Goal: Task Accomplishment & Management: Complete application form

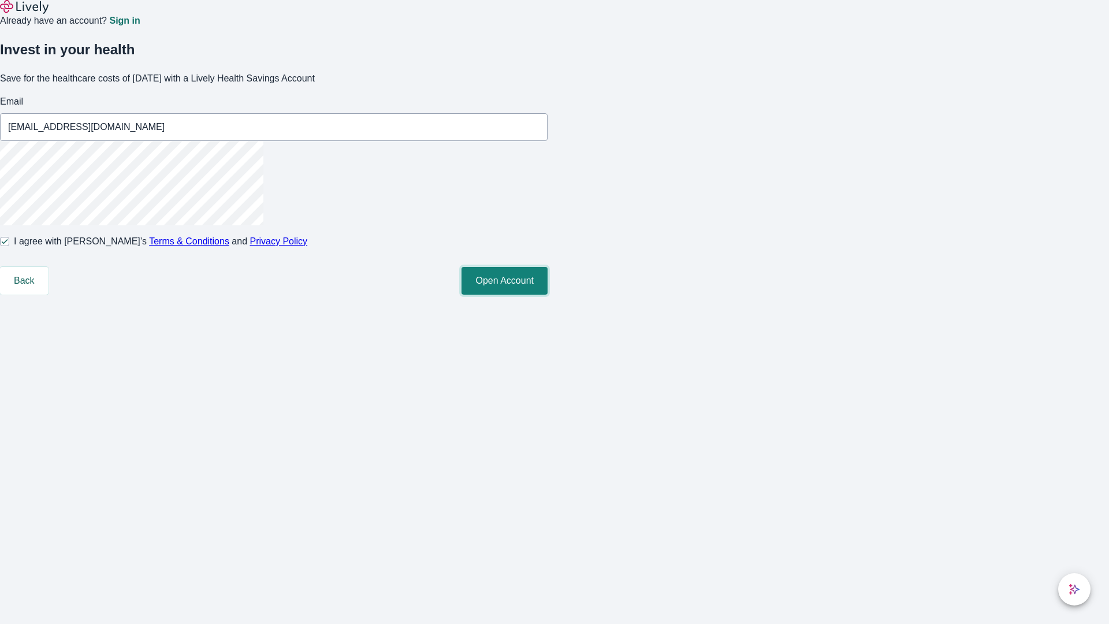
click at [548, 295] on button "Open Account" at bounding box center [504, 281] width 86 height 28
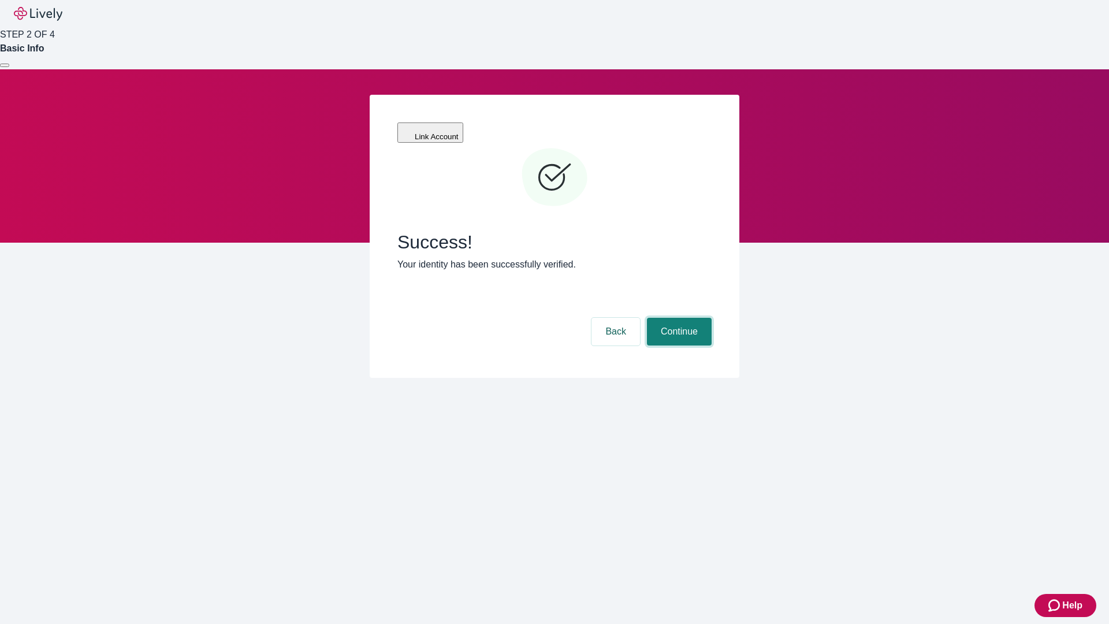
click at [677, 318] on button "Continue" at bounding box center [679, 332] width 65 height 28
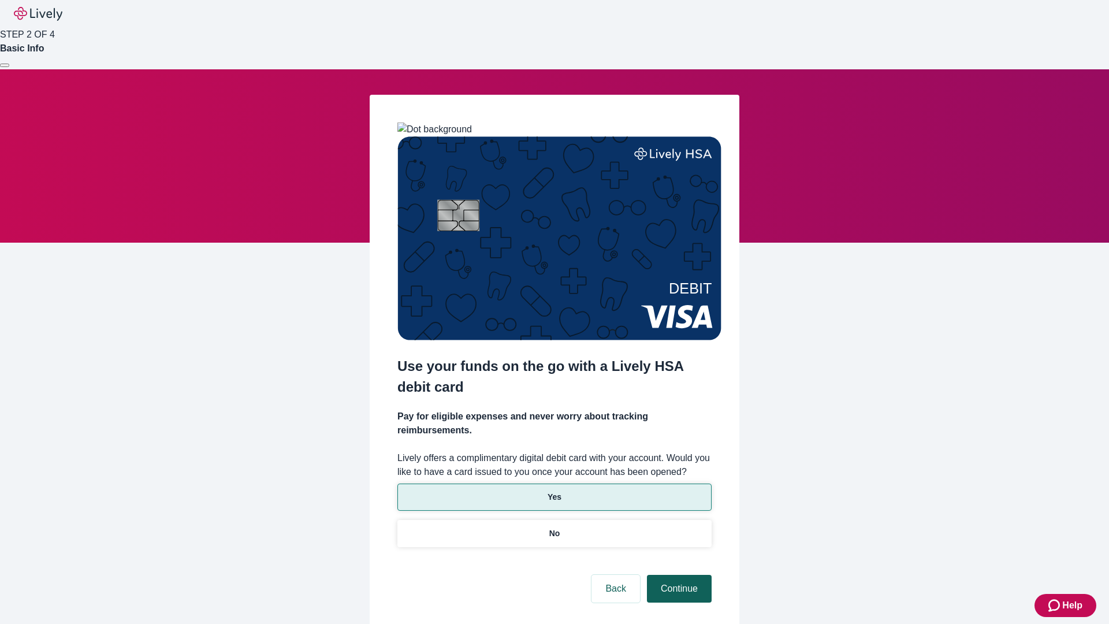
click at [554, 491] on p "Yes" at bounding box center [555, 497] width 14 height 12
click at [677, 575] on button "Continue" at bounding box center [679, 589] width 65 height 28
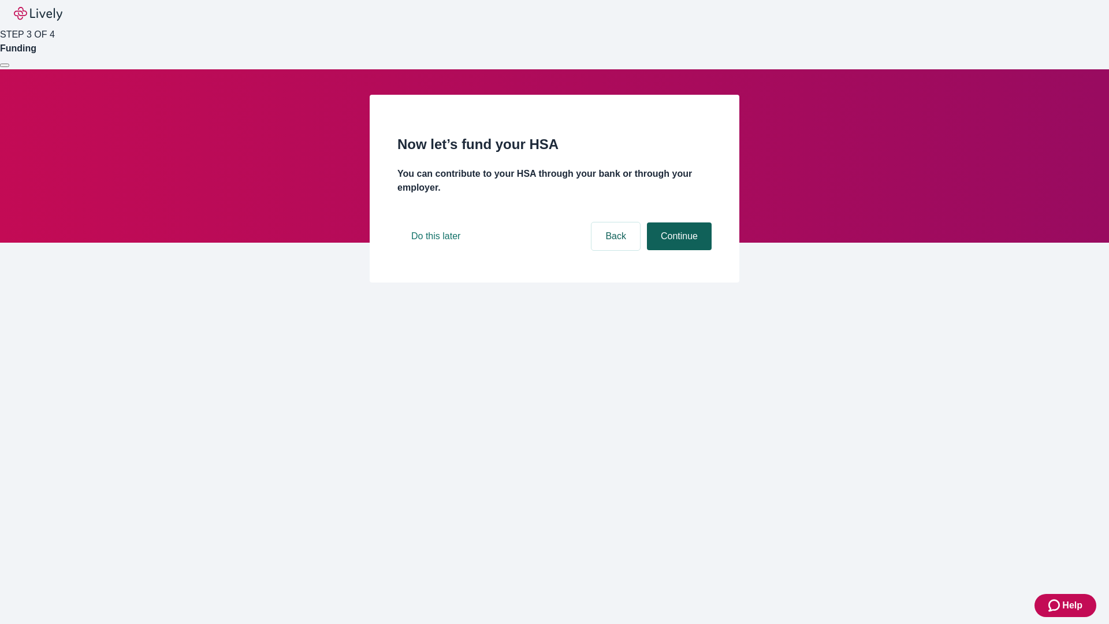
click at [677, 250] on button "Continue" at bounding box center [679, 236] width 65 height 28
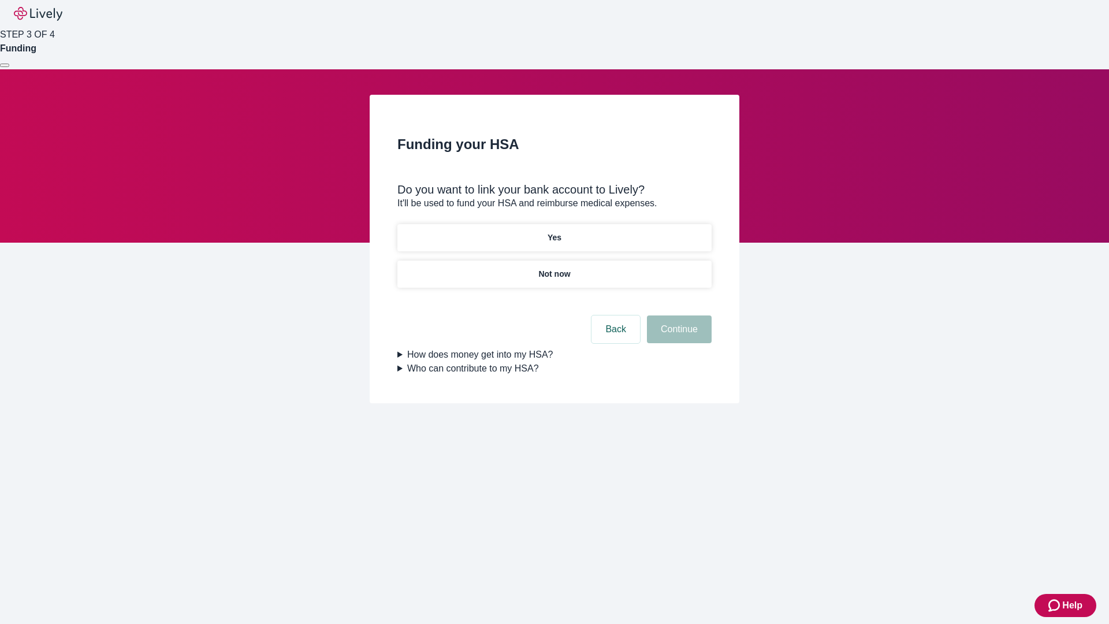
click at [554, 268] on p "Not now" at bounding box center [554, 274] width 32 height 12
click at [677, 336] on button "Continue" at bounding box center [679, 329] width 65 height 28
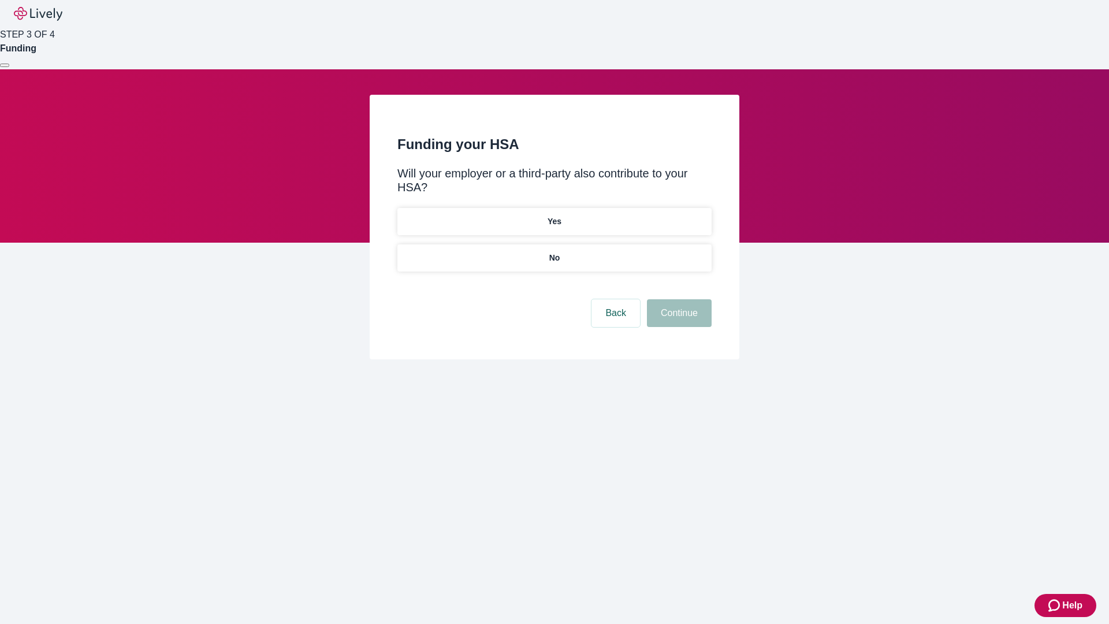
click at [554, 252] on p "No" at bounding box center [554, 258] width 11 height 12
click at [677, 299] on button "Continue" at bounding box center [679, 313] width 65 height 28
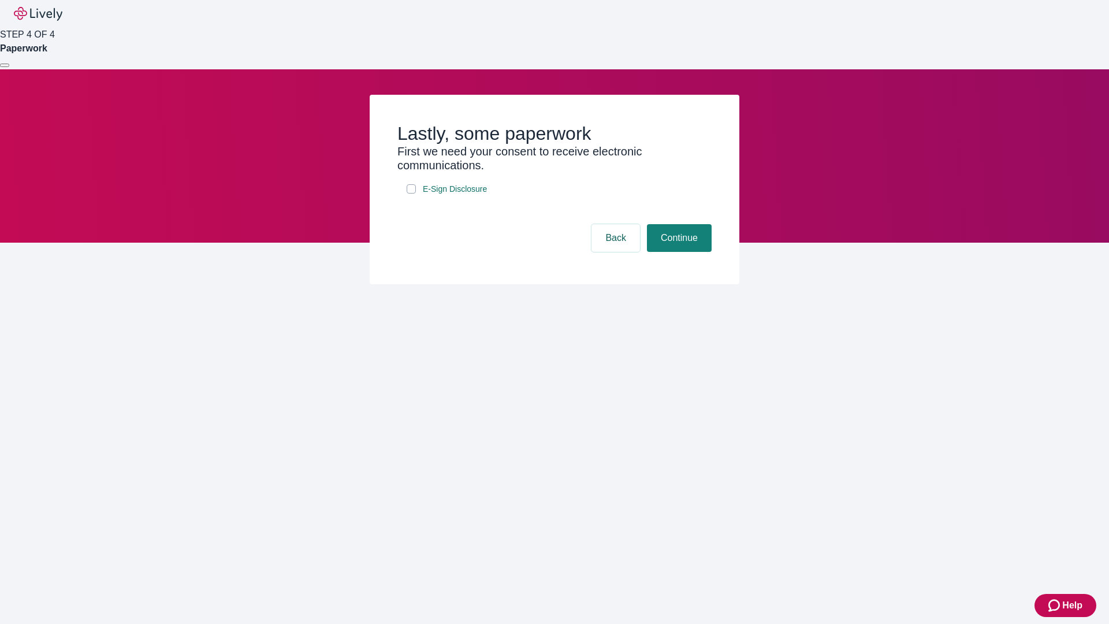
click at [411, 193] on input "E-Sign Disclosure" at bounding box center [411, 188] width 9 height 9
checkbox input "true"
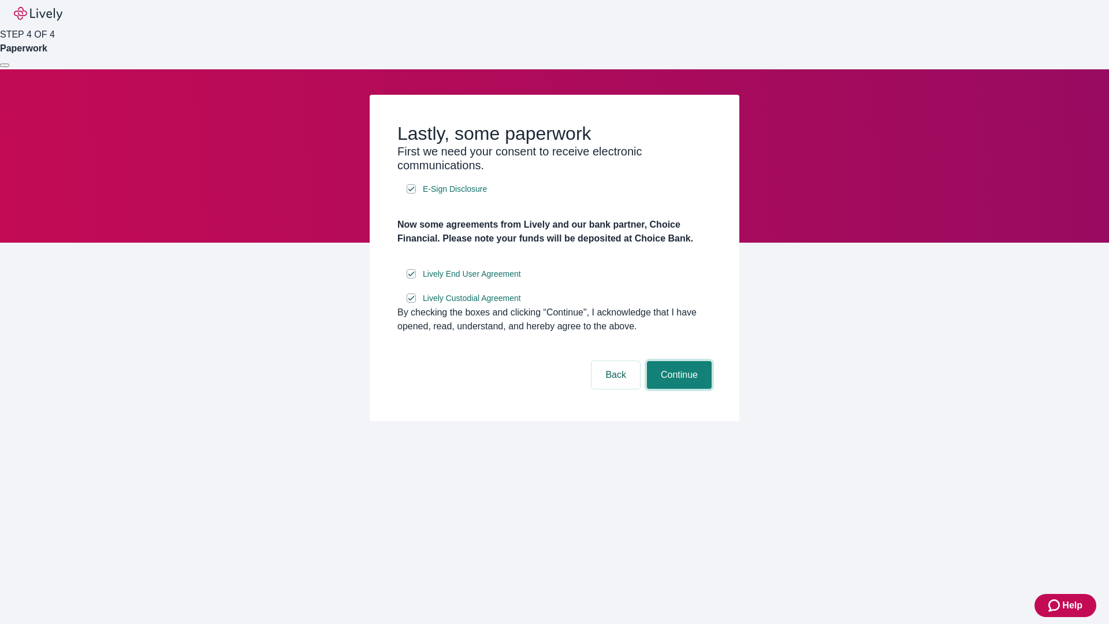
click at [677, 389] on button "Continue" at bounding box center [679, 375] width 65 height 28
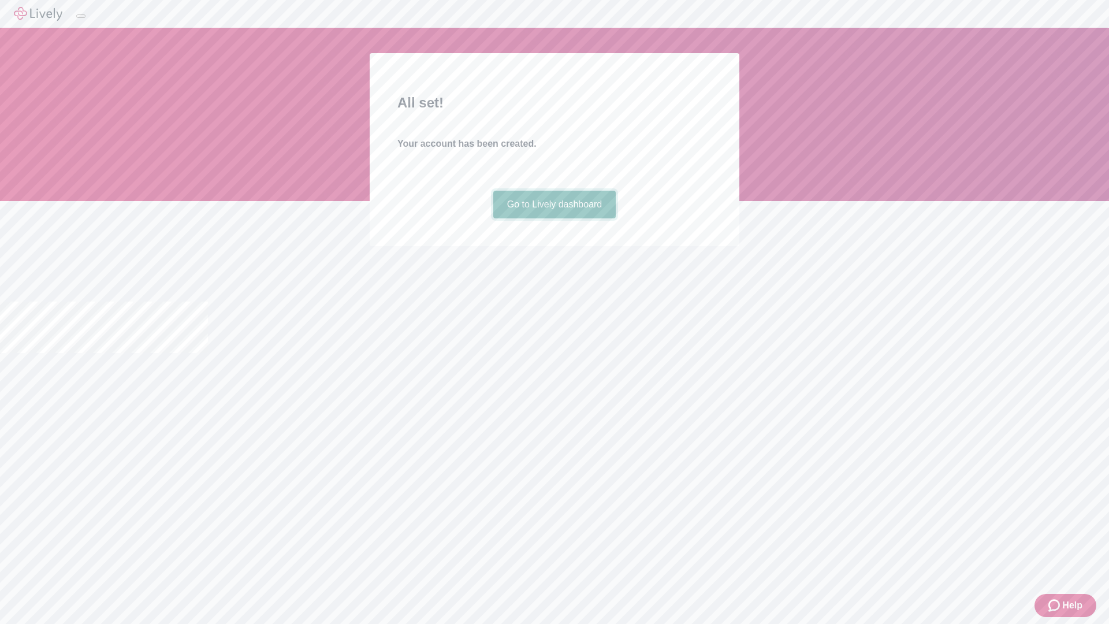
click at [554, 218] on link "Go to Lively dashboard" at bounding box center [554, 205] width 123 height 28
